Goal: Use online tool/utility

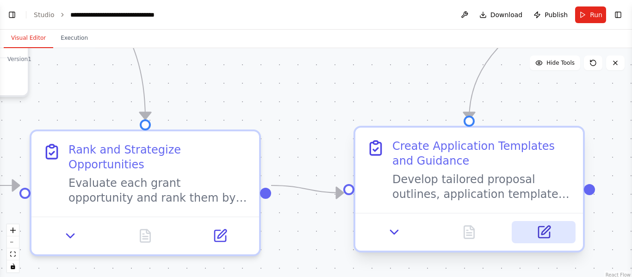
click at [554, 243] on button at bounding box center [543, 232] width 63 height 22
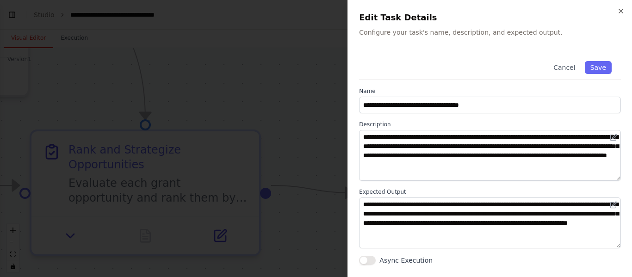
click at [616, 13] on h2 "Edit Task Details" at bounding box center [490, 17] width 262 height 13
click at [623, 9] on icon "button" at bounding box center [621, 11] width 4 height 4
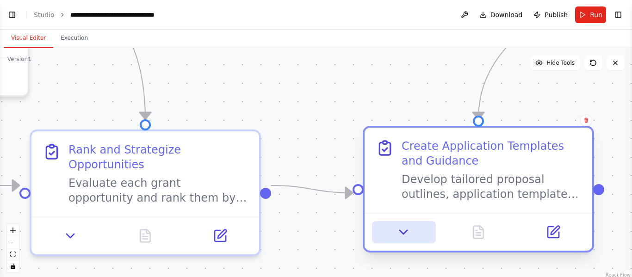
click at [401, 244] on div at bounding box center [479, 232] width 228 height 38
click at [409, 233] on icon at bounding box center [404, 232] width 15 height 15
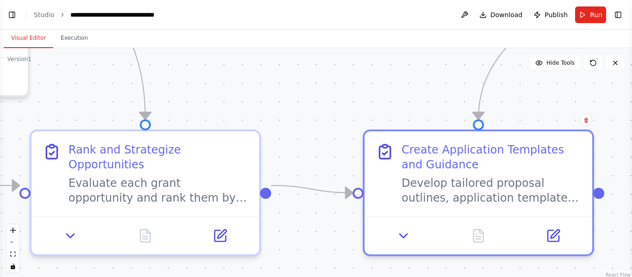
click at [611, 185] on div ".deletable-edge-delete-btn { width: 20px; height: 20px; border: 0px solid #ffff…" at bounding box center [316, 163] width 632 height 231
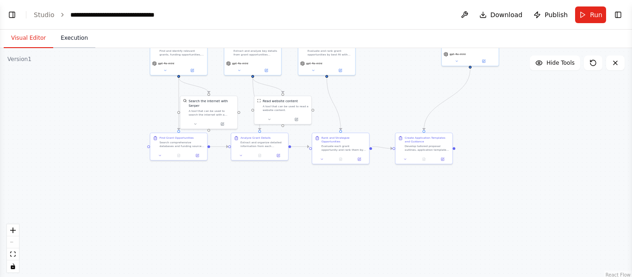
click at [79, 38] on button "Execution" at bounding box center [74, 38] width 42 height 19
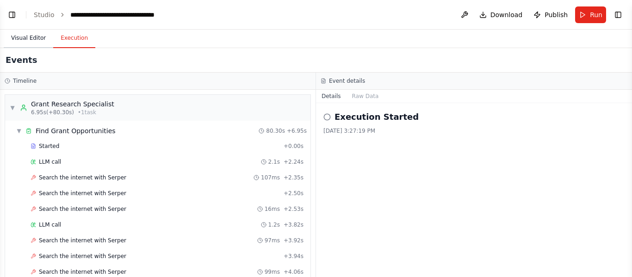
click at [23, 42] on button "Visual Editor" at bounding box center [29, 38] width 50 height 19
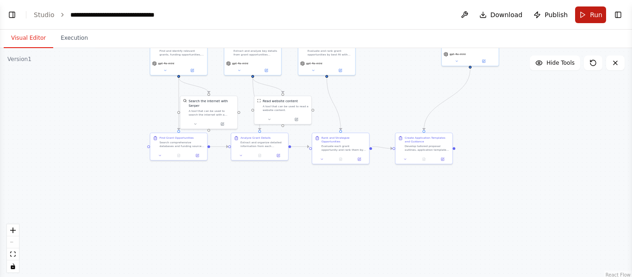
click at [585, 8] on button "Run" at bounding box center [590, 14] width 31 height 17
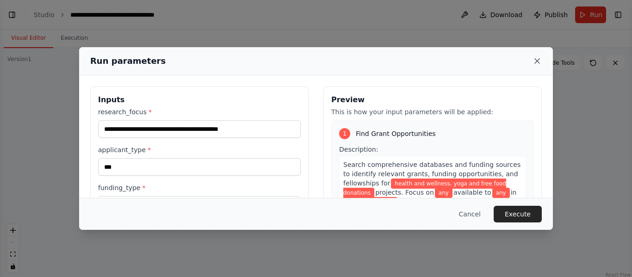
click at [537, 59] on icon at bounding box center [537, 60] width 9 height 9
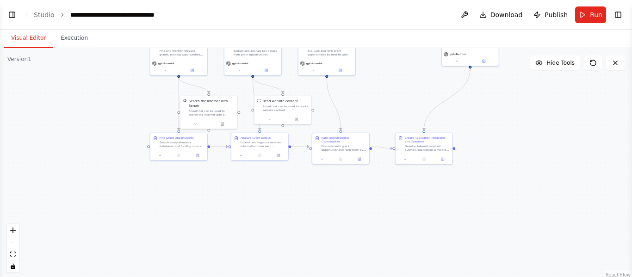
click at [408, 165] on div ".deletable-edge-delete-btn { width: 20px; height: 20px; border: 0px solid #ffff…" at bounding box center [316, 163] width 632 height 231
click at [406, 164] on div at bounding box center [424, 160] width 57 height 10
click at [405, 162] on div at bounding box center [424, 159] width 57 height 10
click at [578, 102] on div ".deletable-edge-delete-btn { width: 20px; height: 20px; border: 0px solid #ffff…" at bounding box center [316, 163] width 632 height 231
click at [614, 13] on button "Toggle Right Sidebar" at bounding box center [618, 14] width 13 height 13
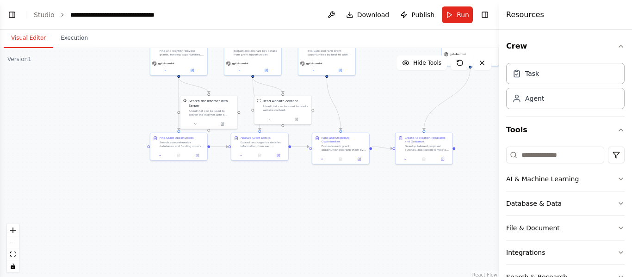
click at [399, 205] on div ".deletable-edge-delete-btn { width: 20px; height: 20px; border: 0px solid #ffff…" at bounding box center [249, 163] width 499 height 231
click at [363, 231] on div ".deletable-edge-delete-btn { width: 20px; height: 20px; border: 0px solid #ffff…" at bounding box center [249, 163] width 499 height 231
